Goal: Information Seeking & Learning: Learn about a topic

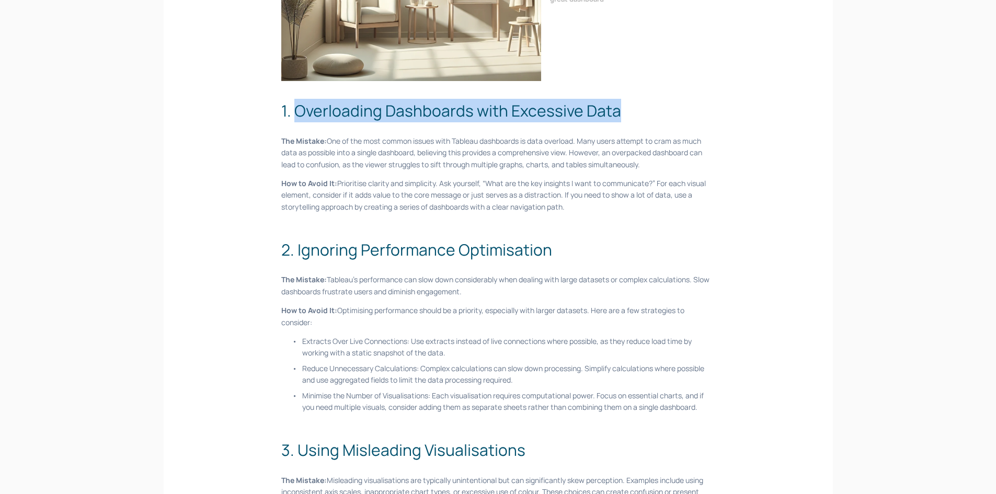
drag, startPoint x: 644, startPoint y: 111, endPoint x: 299, endPoint y: 102, distance: 345.1
click at [299, 102] on h2 "1. Overloading Dashboards with Excessive Data" at bounding box center [497, 111] width 433 height 24
copy h2 "Overloading Dashboards with Excessive Data"
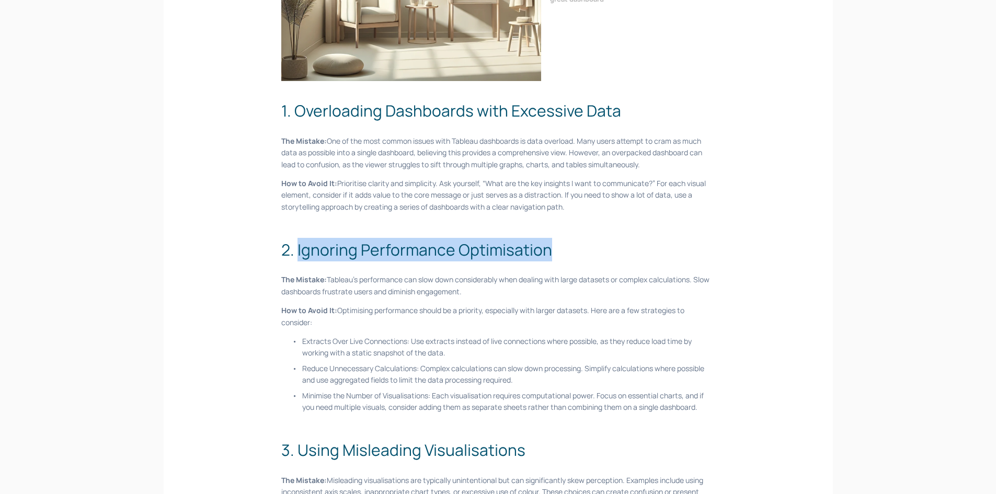
drag, startPoint x: 565, startPoint y: 247, endPoint x: 298, endPoint y: 253, distance: 267.2
click at [298, 253] on h2 "2. Ignoring Performance Optimisation" at bounding box center [497, 250] width 433 height 24
copy h2 "Ignoring Performance Optimisation"
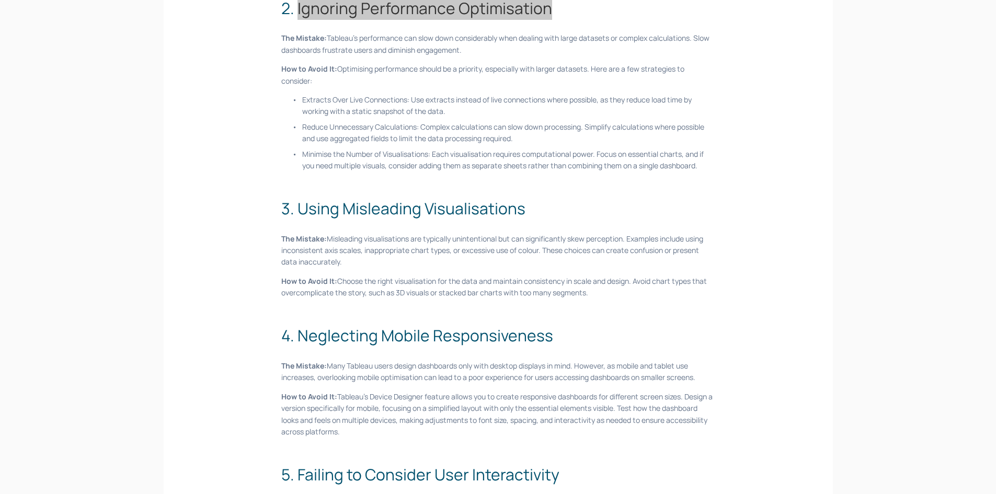
scroll to position [575, 0]
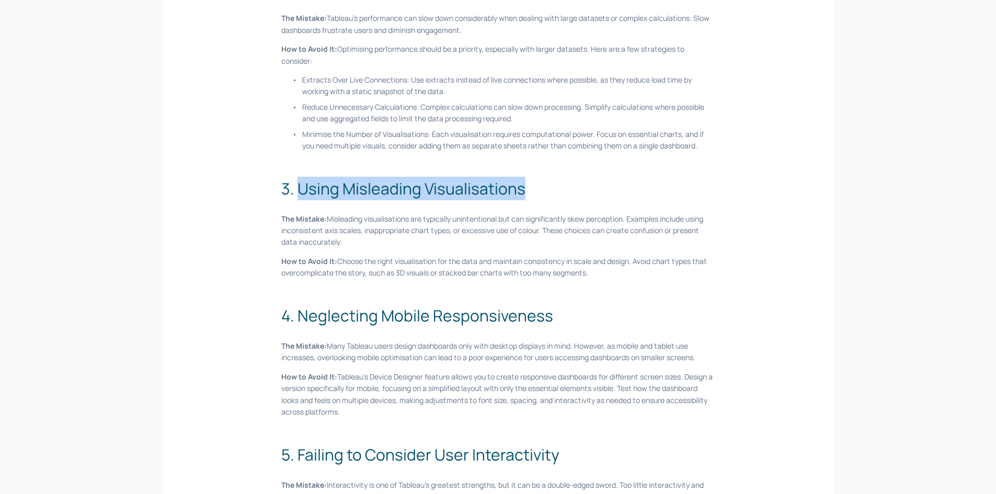
drag, startPoint x: 511, startPoint y: 190, endPoint x: 300, endPoint y: 185, distance: 211.8
click at [300, 185] on h2 "3. Using Misleading Visualisations" at bounding box center [497, 189] width 433 height 24
copy h2 "Using Misleading Visualisations"
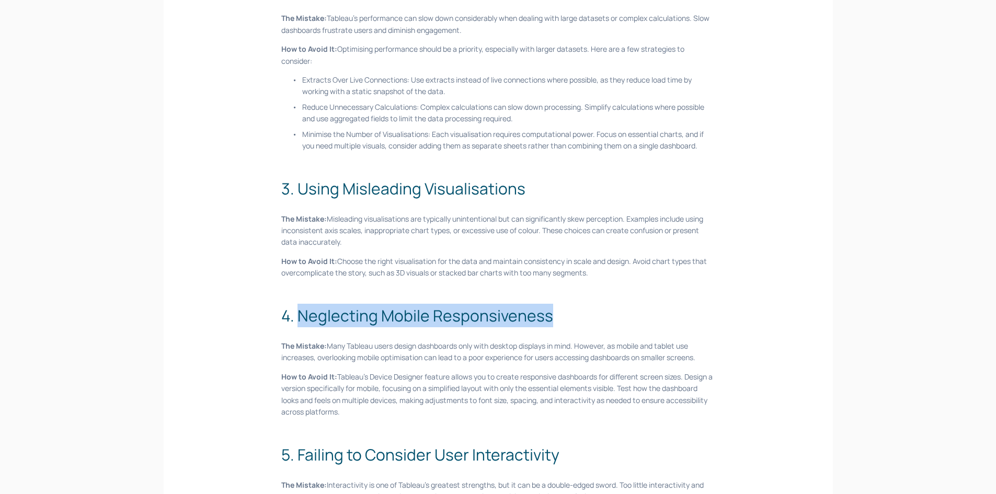
drag, startPoint x: 590, startPoint y: 317, endPoint x: 296, endPoint y: 323, distance: 294.4
click at [296, 323] on h2 "4. Neglecting Mobile Responsiveness" at bounding box center [497, 316] width 433 height 24
copy h2 "Neglecting Mobile Responsiveness"
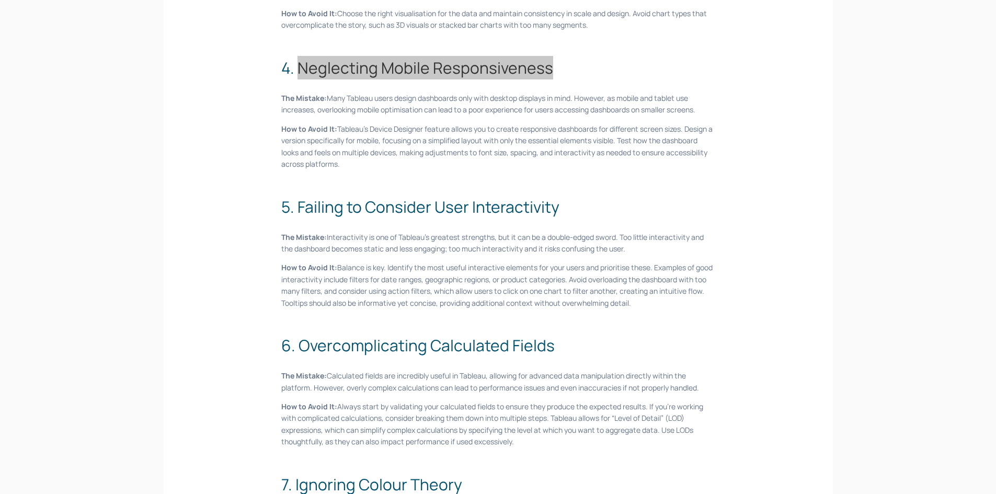
scroll to position [836, 0]
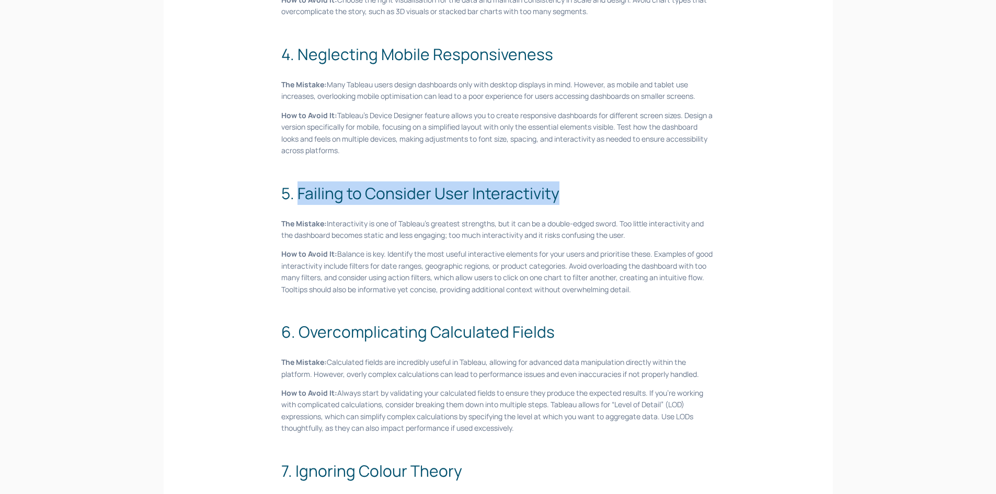
drag, startPoint x: 569, startPoint y: 195, endPoint x: 301, endPoint y: 193, distance: 268.7
click at [301, 193] on h2 "5. Failing to Consider User Interactivity" at bounding box center [497, 193] width 433 height 24
copy h2 "Failing to Consider User Interactivity"
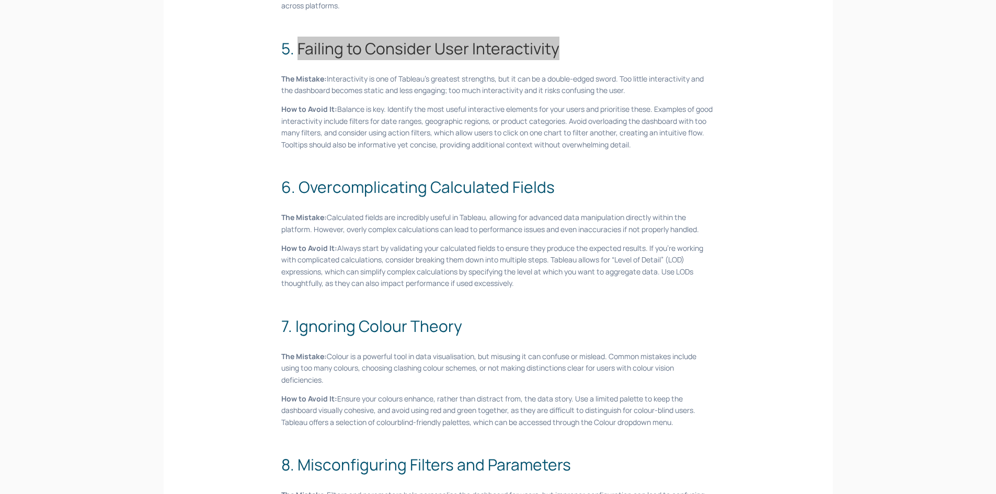
scroll to position [993, 0]
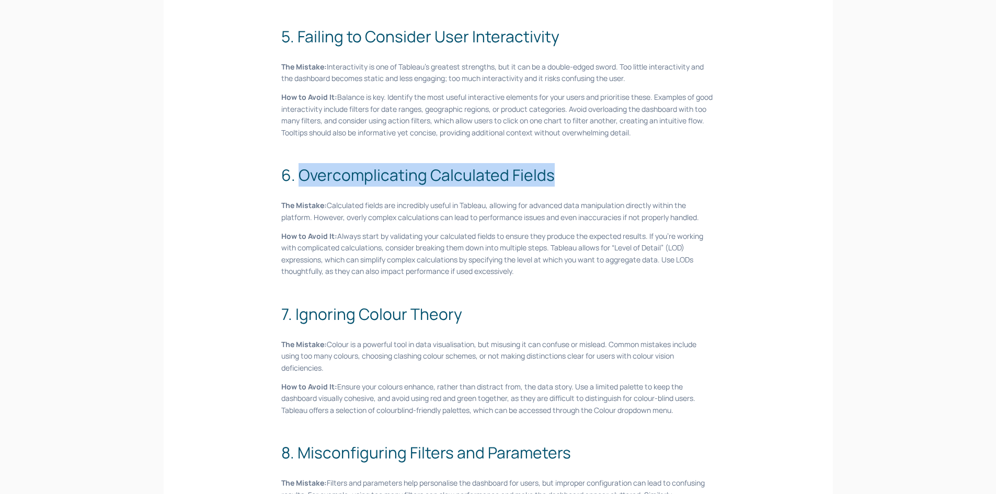
drag, startPoint x: 559, startPoint y: 180, endPoint x: 299, endPoint y: 176, distance: 260.4
click at [299, 176] on h2 "6. Overcomplicating Calculated Fields" at bounding box center [497, 175] width 433 height 24
copy h2 "Overcomplicating Calculated Fields"
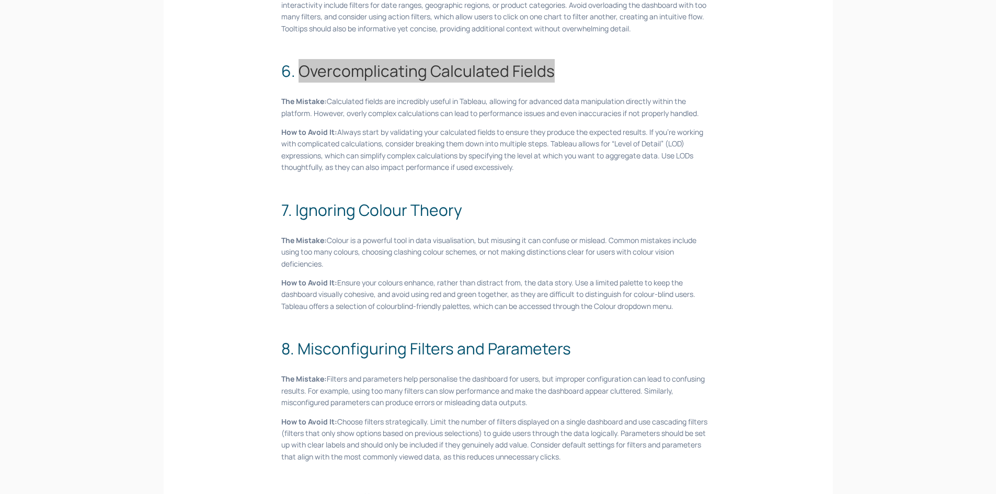
scroll to position [1098, 0]
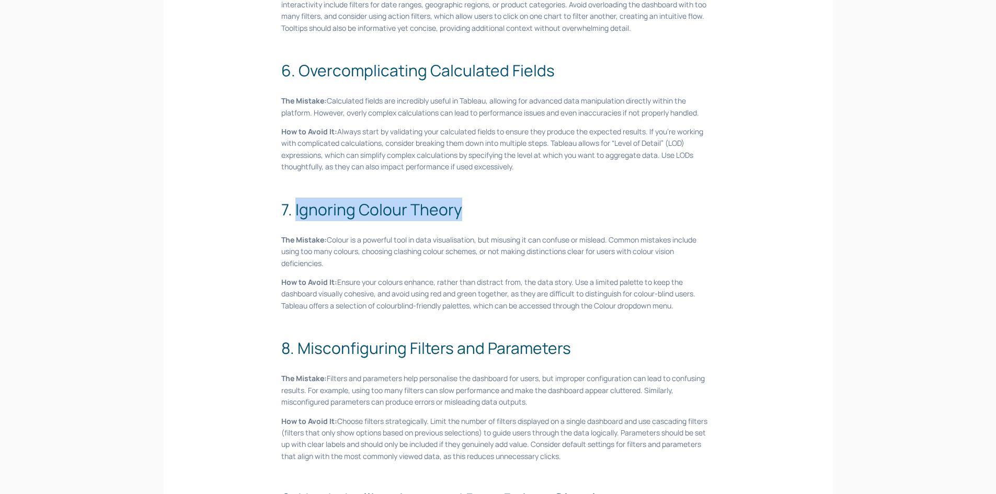
drag, startPoint x: 466, startPoint y: 209, endPoint x: 296, endPoint y: 208, distance: 169.9
click at [296, 208] on h2 "7. Ignoring Colour Theory" at bounding box center [497, 210] width 433 height 24
copy h2 "Ignoring Colour Theory"
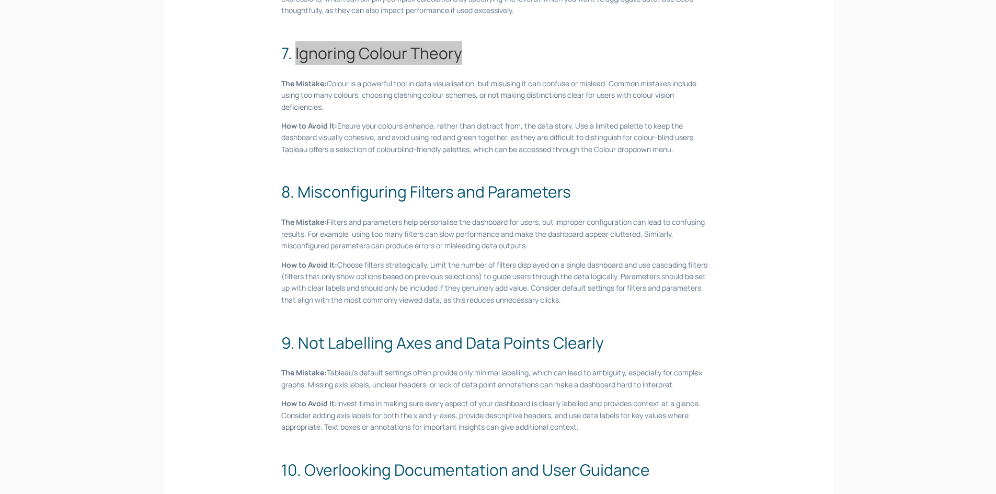
scroll to position [1307, 0]
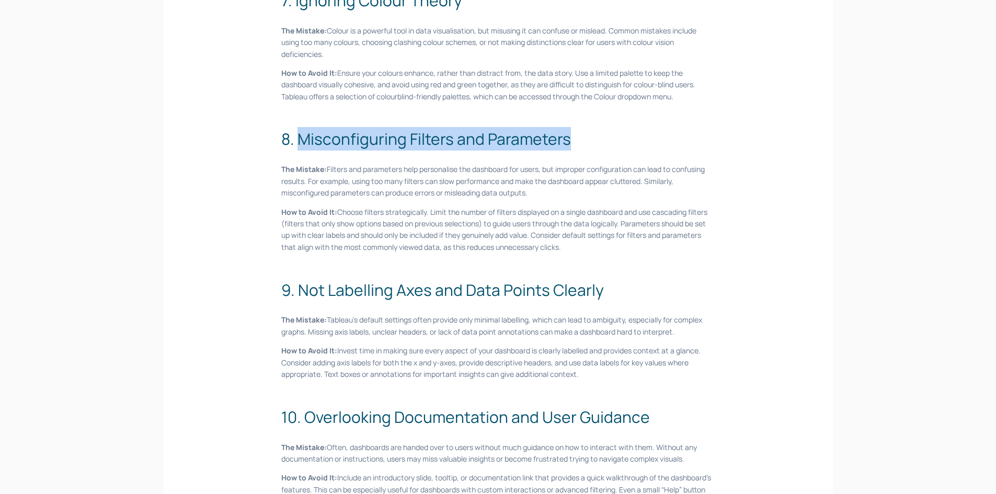
drag, startPoint x: 590, startPoint y: 145, endPoint x: 297, endPoint y: 142, distance: 292.8
click at [297, 142] on h2 "8. Misconfiguring Filters and Parameters" at bounding box center [497, 139] width 433 height 24
copy h2 "Misconfiguring Filters and Parameters"
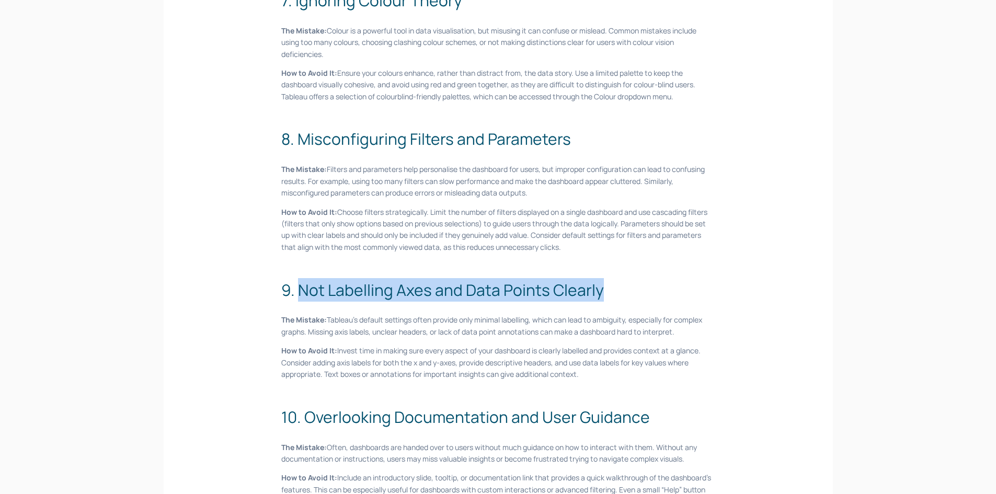
drag, startPoint x: 612, startPoint y: 294, endPoint x: 302, endPoint y: 295, distance: 310.0
click at [302, 295] on h2 "9. Not Labelling Axes and Data Points Clearly" at bounding box center [497, 290] width 433 height 24
copy h2 "Not Labelling Axes and Data Points Clearly"
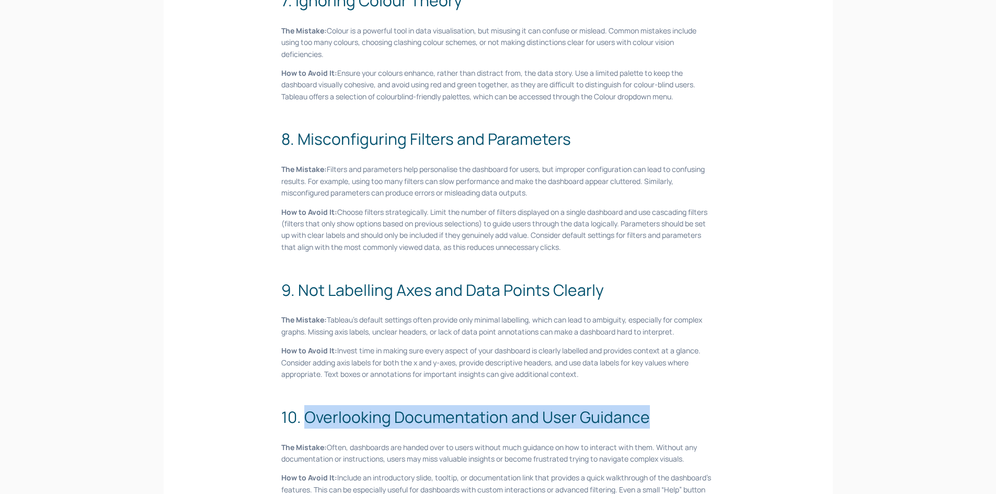
drag, startPoint x: 648, startPoint y: 414, endPoint x: 306, endPoint y: 415, distance: 341.9
click at [306, 415] on h2 "10. Overlooking Documentation and User Guidance" at bounding box center [497, 417] width 433 height 24
copy h2 "Overlooking Documentation and User Guidance"
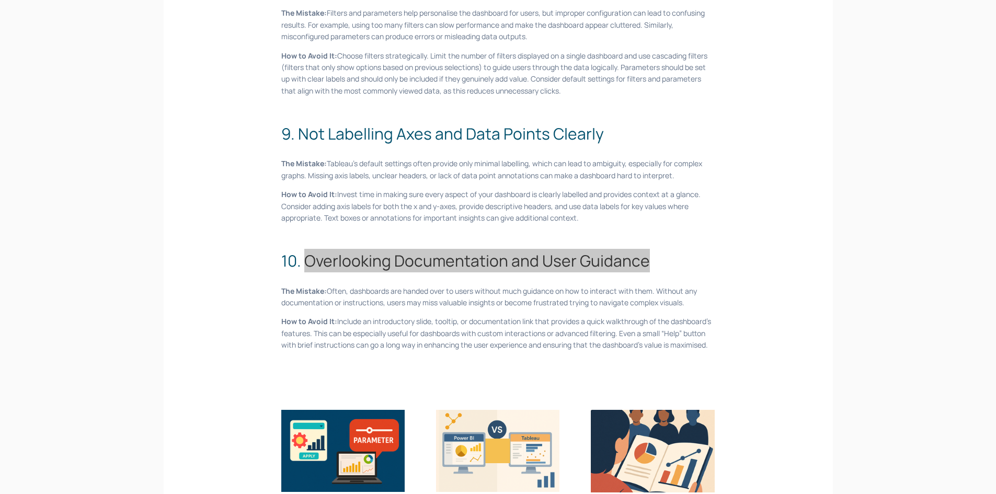
scroll to position [1464, 0]
